Goal: Information Seeking & Learning: Check status

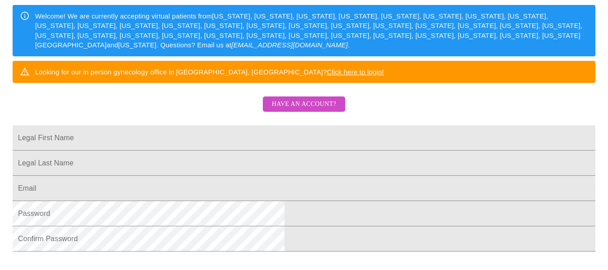
scroll to position [209, 0]
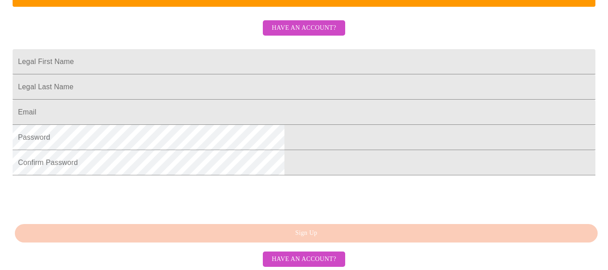
click at [308, 34] on span "Have an account?" at bounding box center [304, 27] width 64 height 11
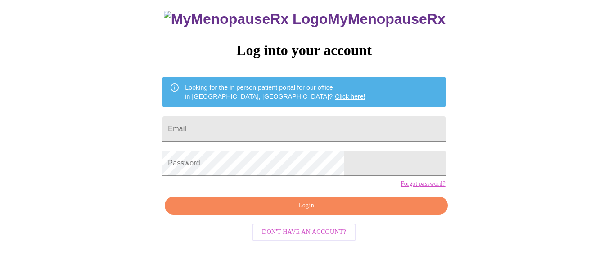
scroll to position [53, 0]
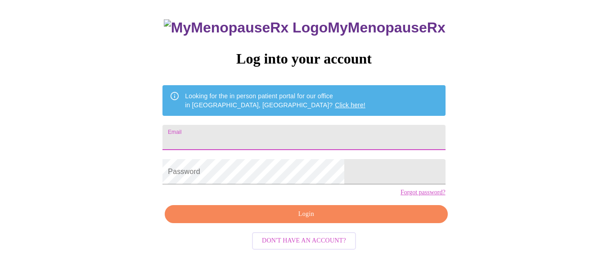
click at [243, 140] on input "Email" at bounding box center [303, 137] width 283 height 25
type input "[PERSON_NAME][EMAIL_ADDRESS][DOMAIN_NAME]"
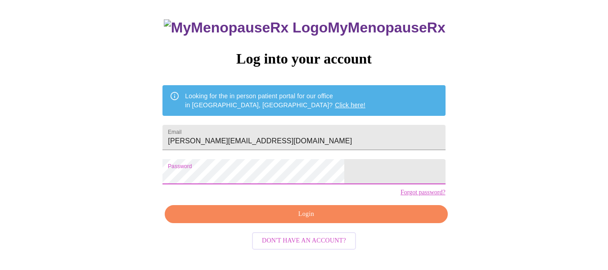
click at [248, 223] on button "Login" at bounding box center [306, 214] width 283 height 18
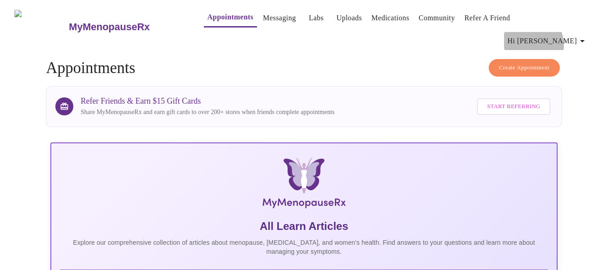
click at [562, 35] on span "Hi [PERSON_NAME]" at bounding box center [548, 41] width 80 height 13
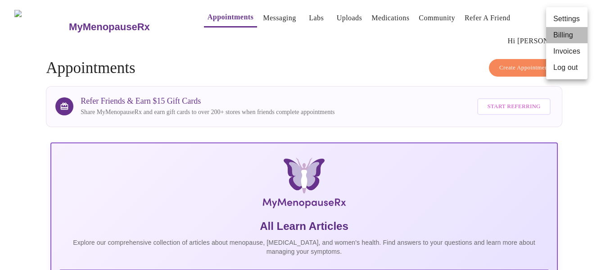
click at [562, 36] on li "Billing" at bounding box center [566, 35] width 41 height 16
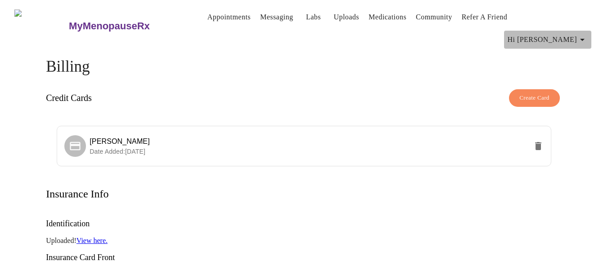
click at [588, 34] on icon "button" at bounding box center [582, 39] width 11 height 11
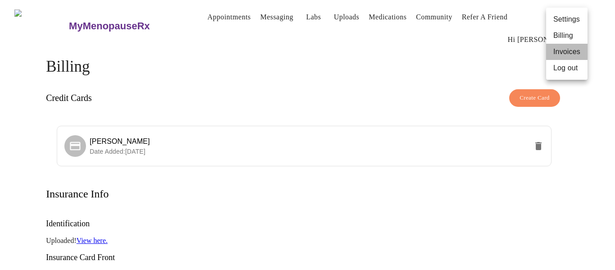
click at [565, 50] on li "Invoices" at bounding box center [566, 52] width 41 height 16
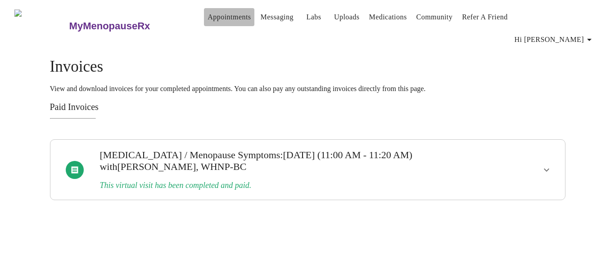
click at [207, 19] on link "Appointments" at bounding box center [228, 17] width 43 height 13
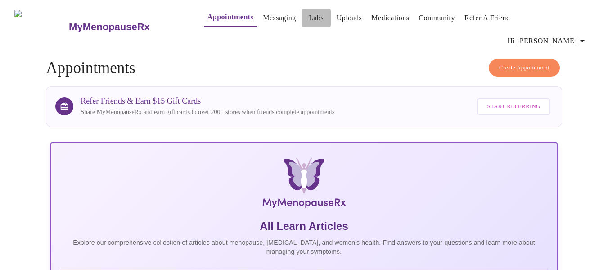
click at [306, 19] on span "Labs" at bounding box center [317, 18] width 22 height 13
click at [309, 17] on link "Labs" at bounding box center [316, 18] width 15 height 13
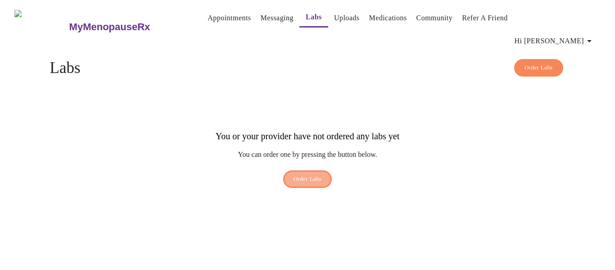
click at [296, 174] on span "Order Labs" at bounding box center [307, 179] width 28 height 10
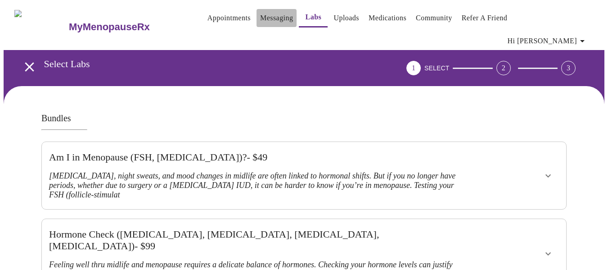
click at [260, 18] on link "Messaging" at bounding box center [276, 18] width 33 height 13
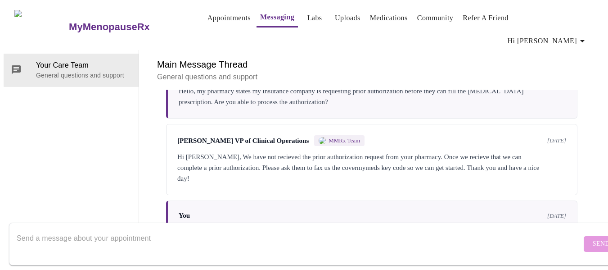
click at [207, 22] on link "Appointments" at bounding box center [228, 18] width 43 height 13
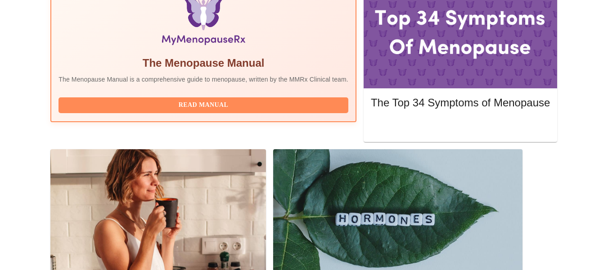
scroll to position [353, 0]
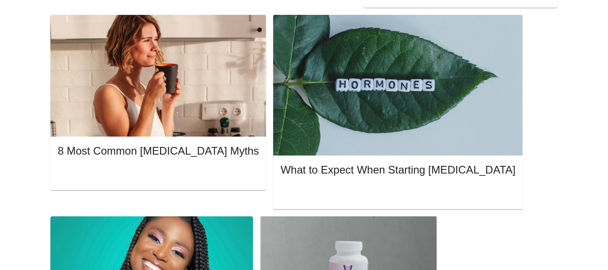
scroll to position [465, 0]
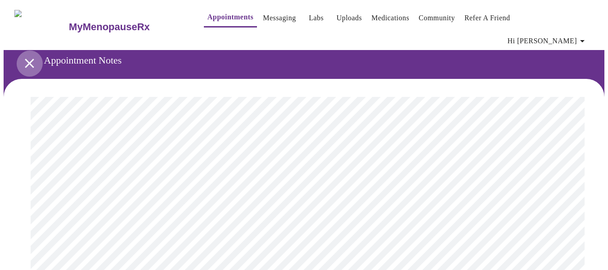
click at [27, 55] on icon "open drawer" at bounding box center [30, 63] width 16 height 16
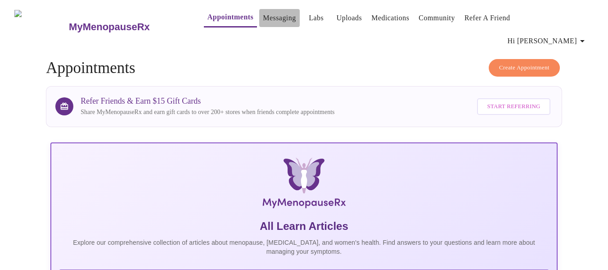
click at [263, 22] on link "Messaging" at bounding box center [279, 18] width 33 height 13
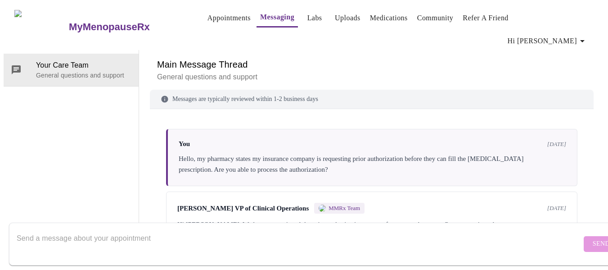
scroll to position [76, 0]
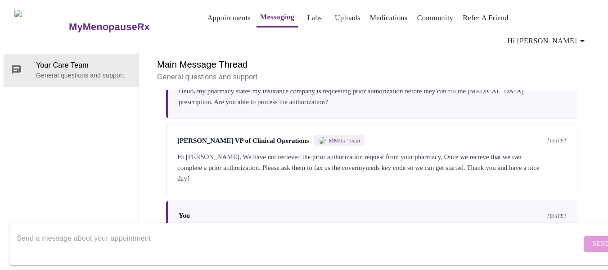
click at [259, 229] on textarea "Send a message about your appointment" at bounding box center [299, 243] width 565 height 29
type textarea "I"
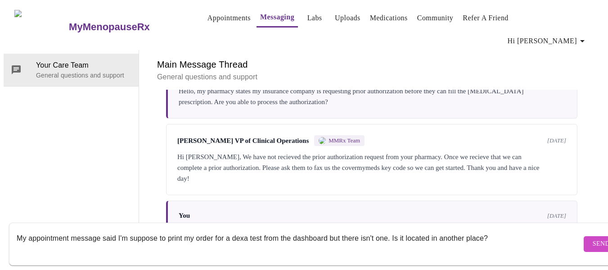
type textarea "My appointment message said I'm suppose to print my order for a dexa test from …"
click at [593, 238] on span "Send" at bounding box center [601, 243] width 17 height 11
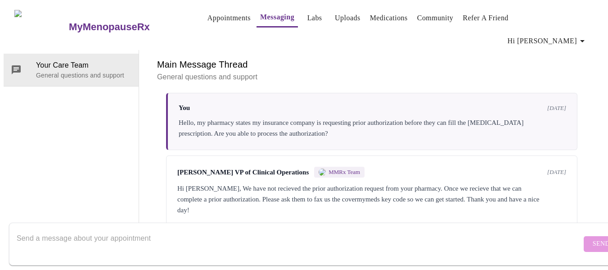
scroll to position [30, 0]
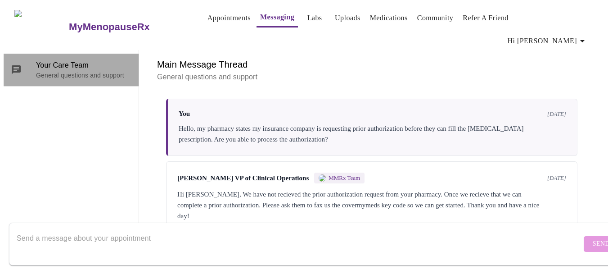
click at [106, 71] on p "General questions and support" at bounding box center [83, 75] width 95 height 9
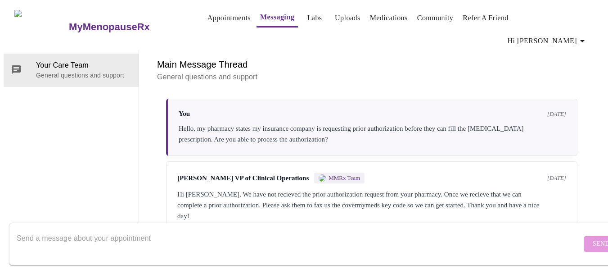
scroll to position [0, 0]
click at [215, 19] on link "Appointments" at bounding box center [228, 18] width 43 height 13
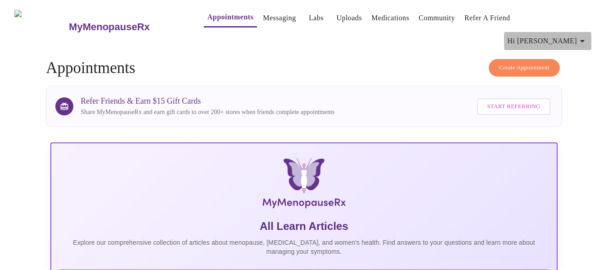
click at [588, 36] on icon "button" at bounding box center [582, 41] width 11 height 11
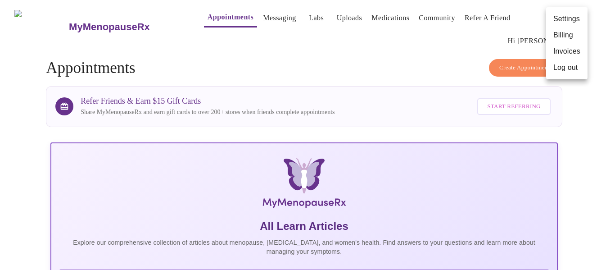
click at [566, 20] on li "Settings" at bounding box center [566, 19] width 41 height 16
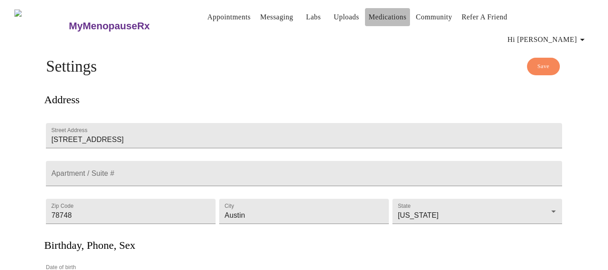
click at [384, 16] on link "Medications" at bounding box center [388, 17] width 38 height 13
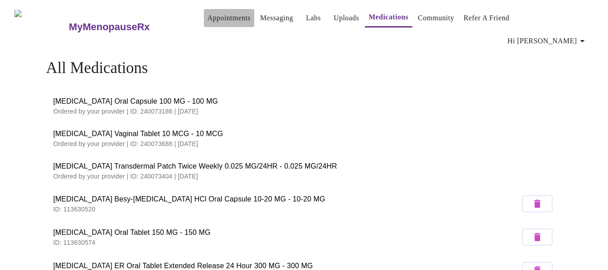
click at [207, 17] on link "Appointments" at bounding box center [228, 18] width 43 height 13
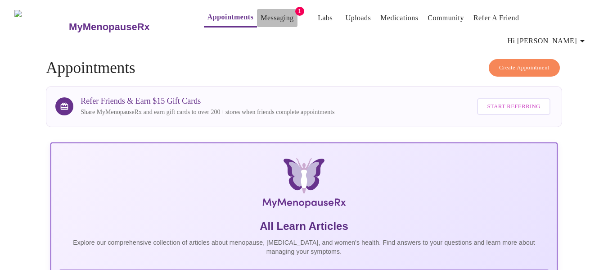
click at [267, 18] on link "Messaging" at bounding box center [277, 18] width 33 height 13
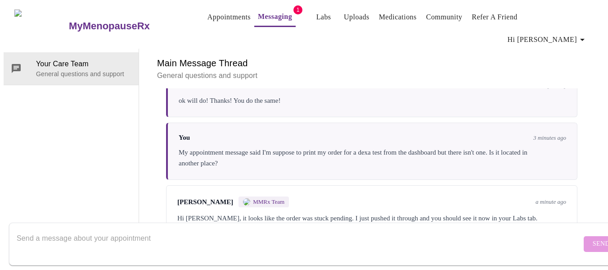
scroll to position [208, 0]
click at [294, 218] on div "Send" at bounding box center [313, 244] width 626 height 52
click at [316, 17] on link "Labs" at bounding box center [323, 17] width 15 height 13
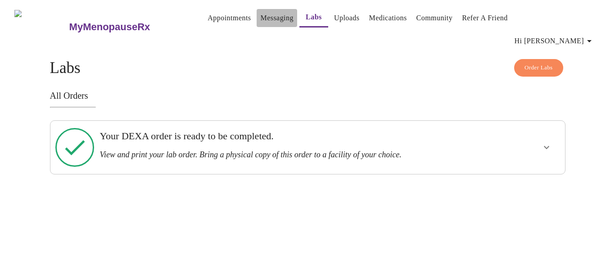
click at [260, 16] on link "Messaging" at bounding box center [276, 18] width 33 height 13
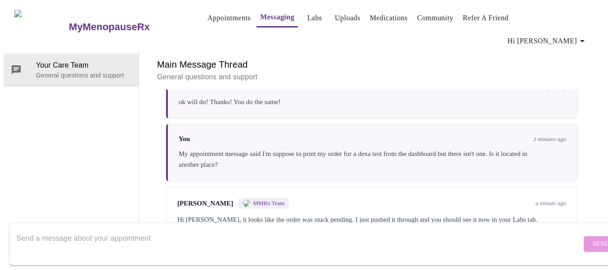
scroll to position [208, 0]
click at [116, 234] on textarea "Send a message about your appointment" at bounding box center [299, 243] width 565 height 29
type textarea "I see it now thanks"
click at [593, 238] on span "Send" at bounding box center [601, 243] width 17 height 11
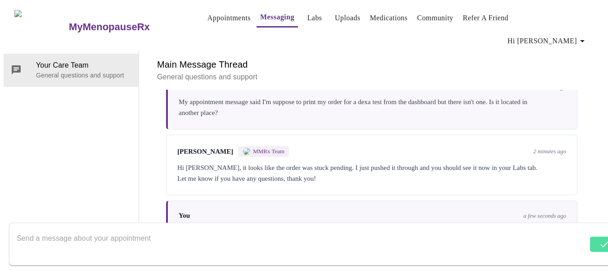
scroll to position [0, 0]
click at [307, 15] on link "Labs" at bounding box center [314, 18] width 15 height 13
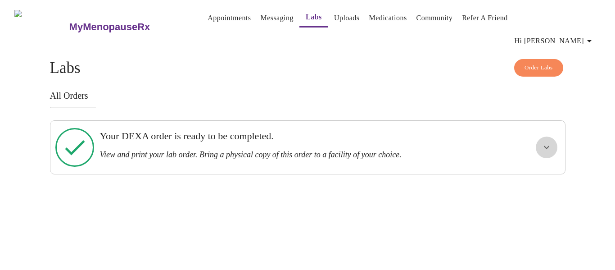
click at [550, 142] on icon "show more" at bounding box center [546, 147] width 11 height 11
click at [537, 174] on span "View Order" at bounding box center [525, 179] width 40 height 11
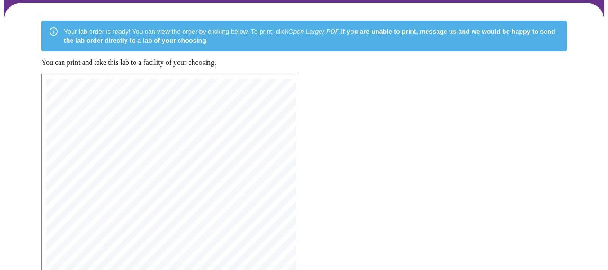
scroll to position [45, 0]
